Goal: Transaction & Acquisition: Purchase product/service

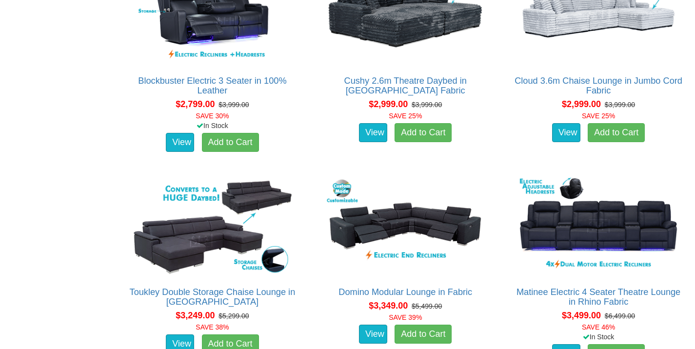
scroll to position [1566, 0]
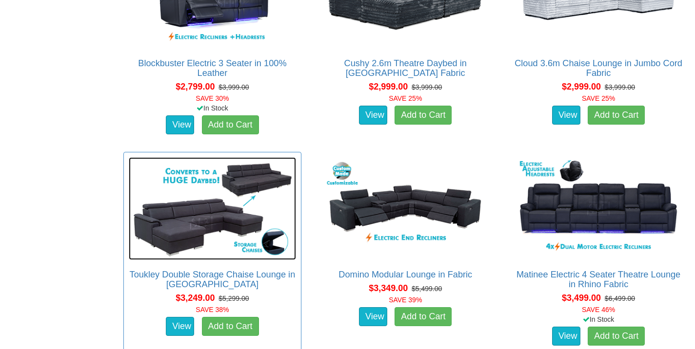
click at [193, 229] on img at bounding box center [213, 208] width 168 height 102
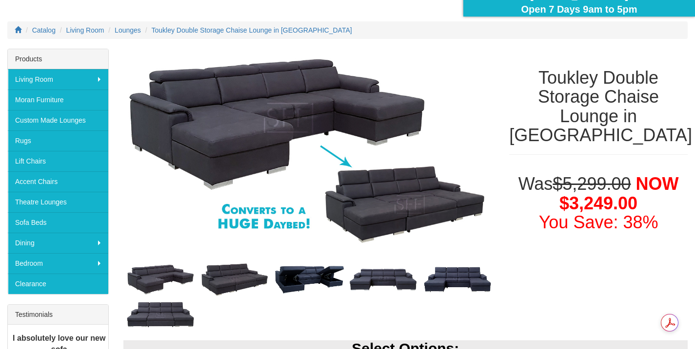
scroll to position [110, 0]
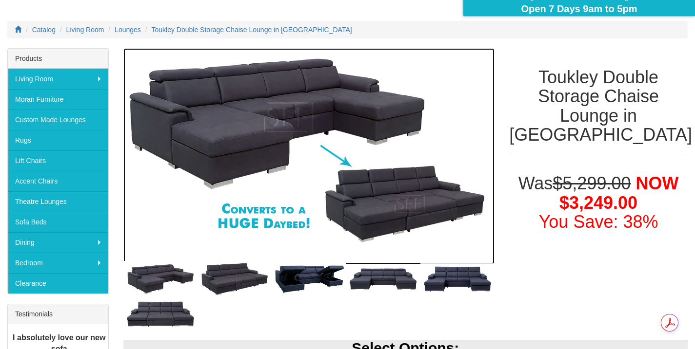
drag, startPoint x: 250, startPoint y: 174, endPoint x: 253, endPoint y: 189, distance: 16.0
click at [250, 174] on img at bounding box center [308, 156] width 371 height 216
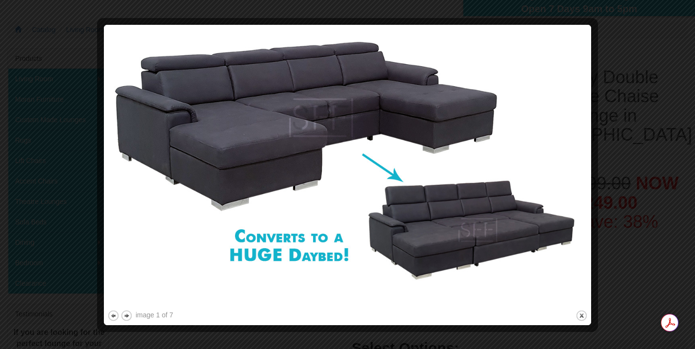
click at [542, 174] on img at bounding box center [347, 168] width 480 height 280
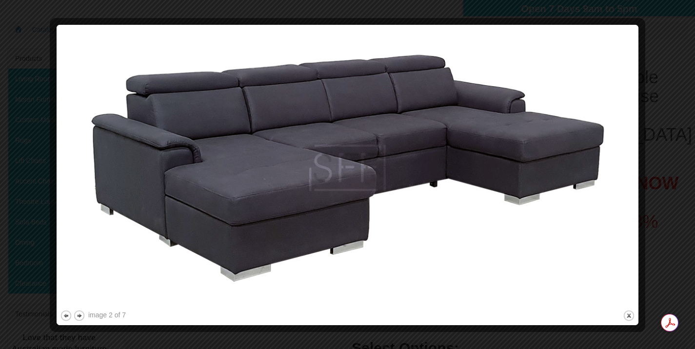
click at [542, 174] on img at bounding box center [347, 168] width 575 height 280
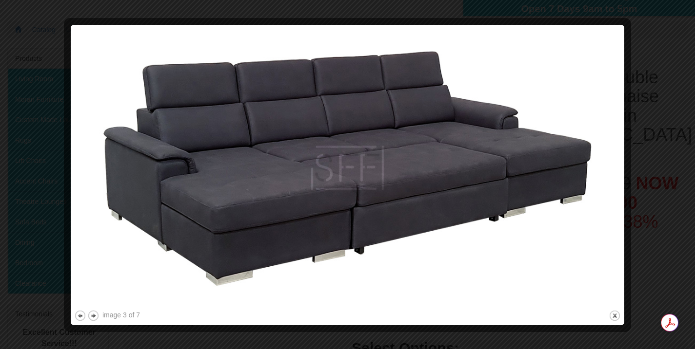
click at [542, 174] on img at bounding box center [347, 168] width 546 height 280
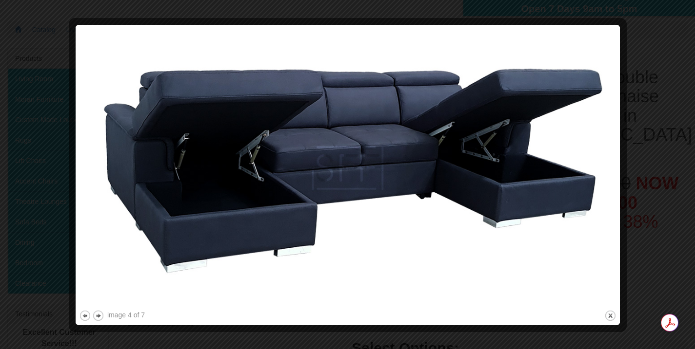
click at [542, 174] on img at bounding box center [347, 168] width 537 height 280
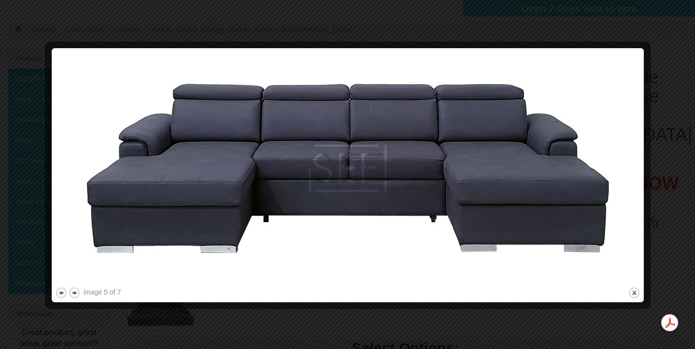
click at [542, 174] on img at bounding box center [347, 169] width 585 height 234
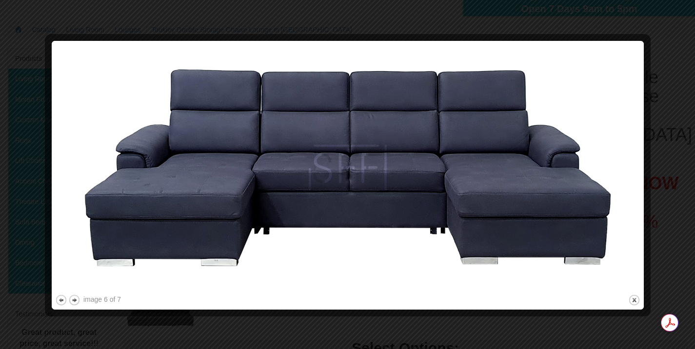
click at [542, 174] on img at bounding box center [347, 168] width 585 height 249
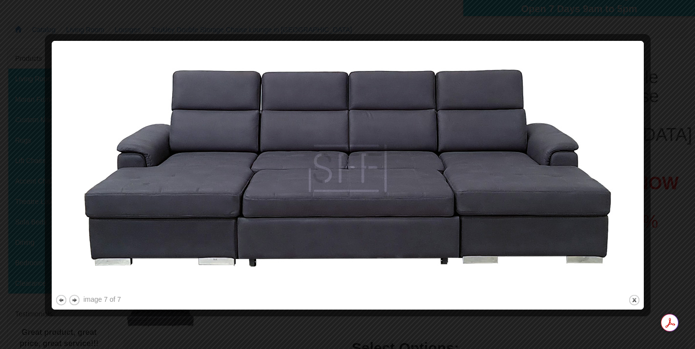
click at [542, 174] on img at bounding box center [347, 168] width 585 height 249
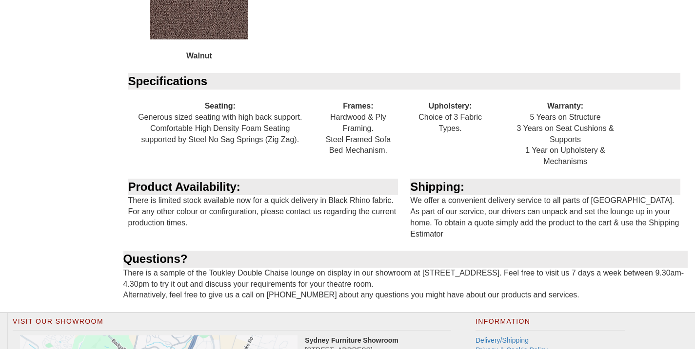
scroll to position [1696, 0]
